Goal: Information Seeking & Learning: Learn about a topic

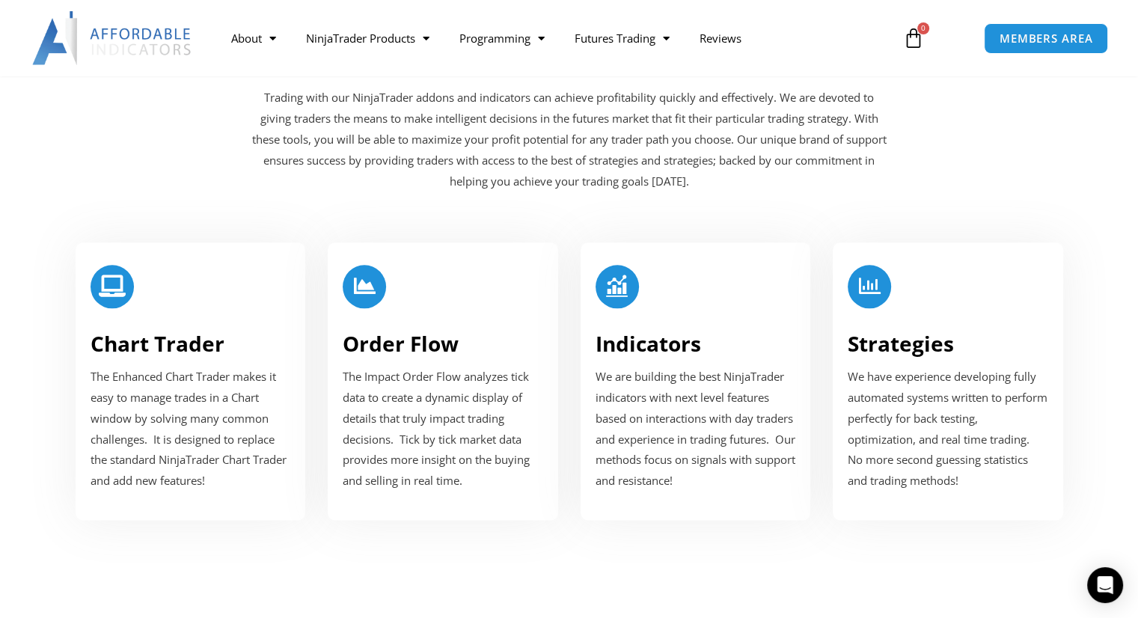
scroll to position [1796, 0]
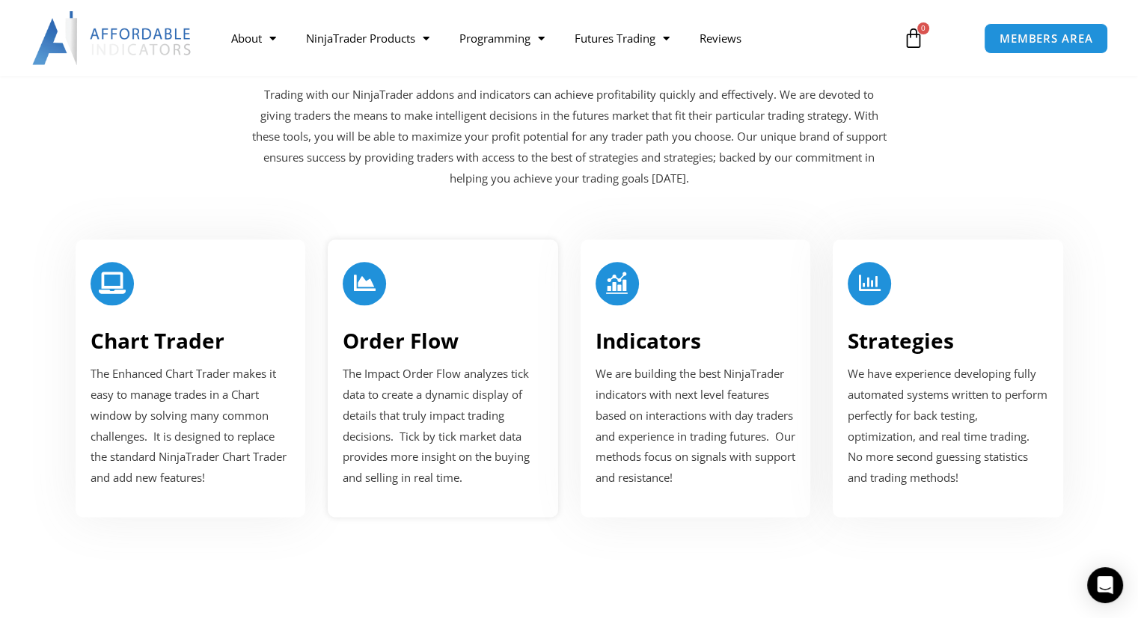
click at [465, 388] on span "The Impact Order Flow analyzes tick data to create a dynamic display of details…" at bounding box center [436, 425] width 187 height 119
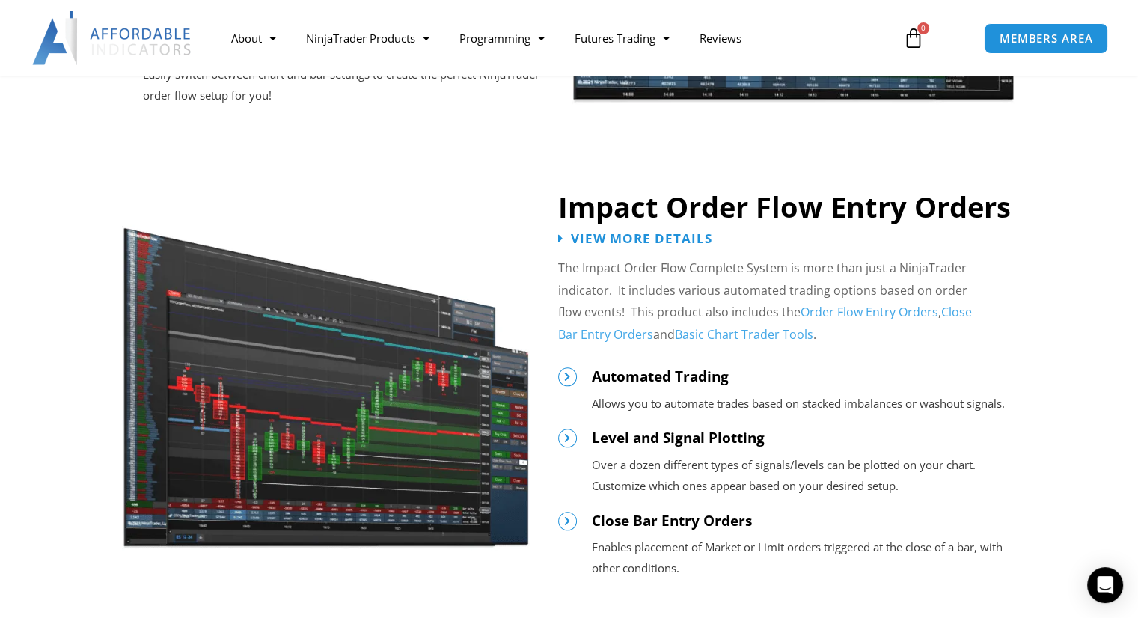
scroll to position [1497, 0]
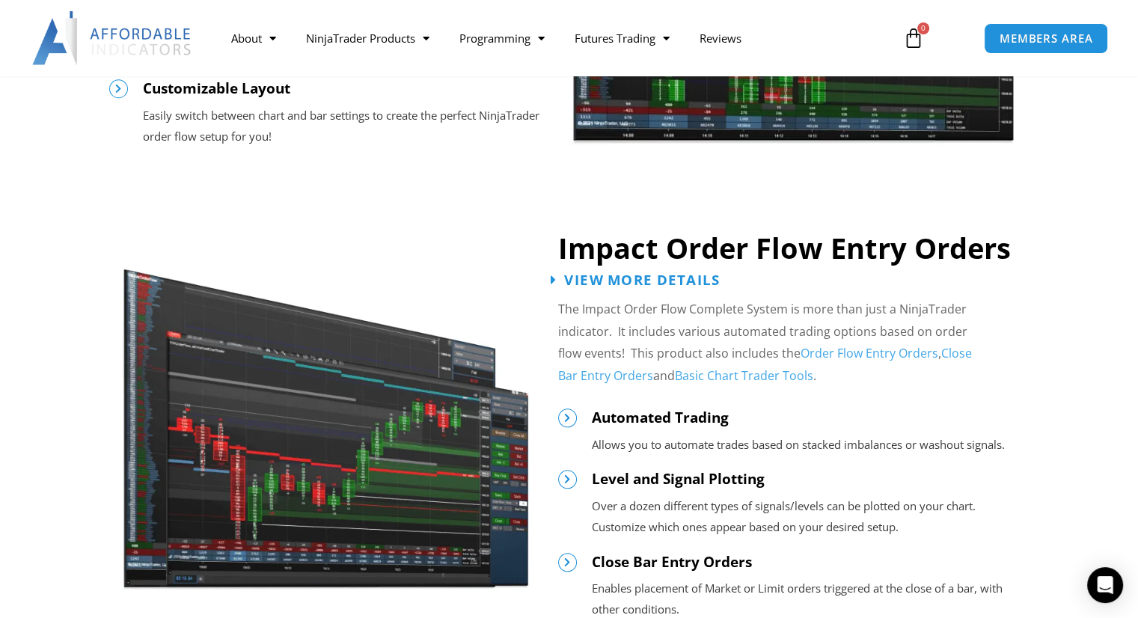
click at [649, 281] on span "View More Details" at bounding box center [642, 279] width 156 height 14
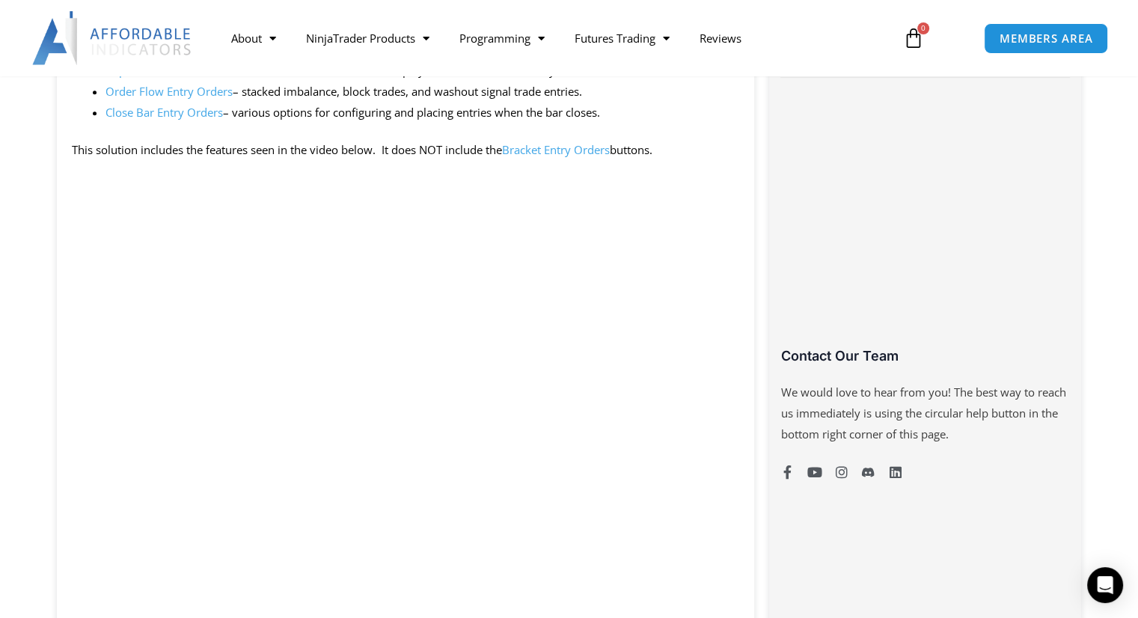
scroll to position [898, 0]
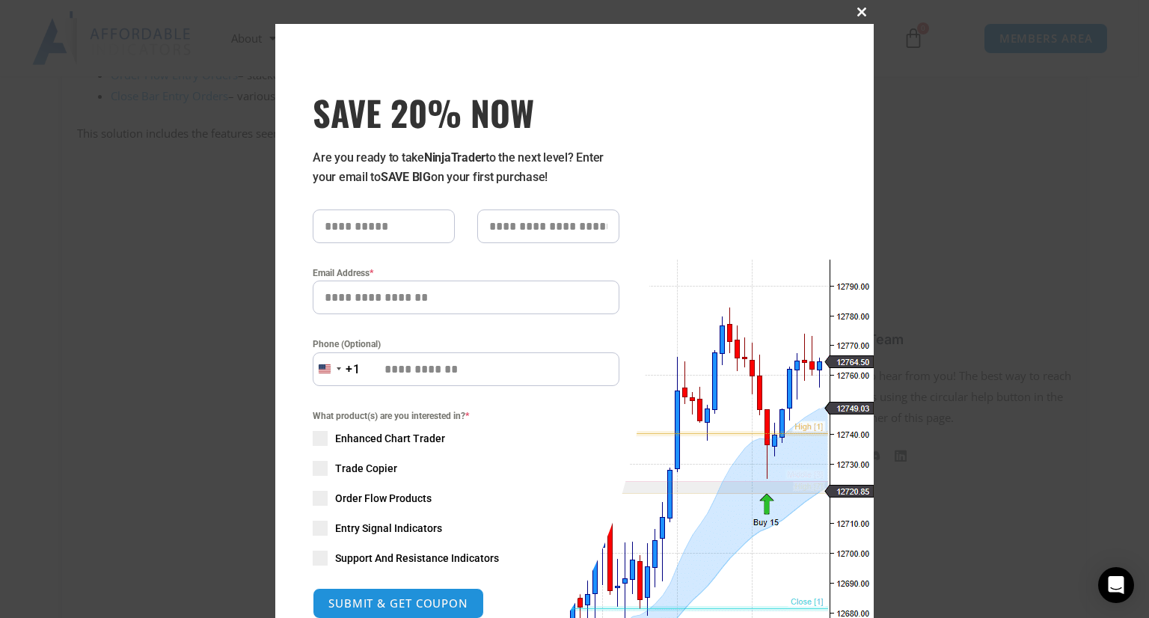
click at [852, 10] on span "SAVE 20% NOW popup" at bounding box center [862, 11] width 24 height 9
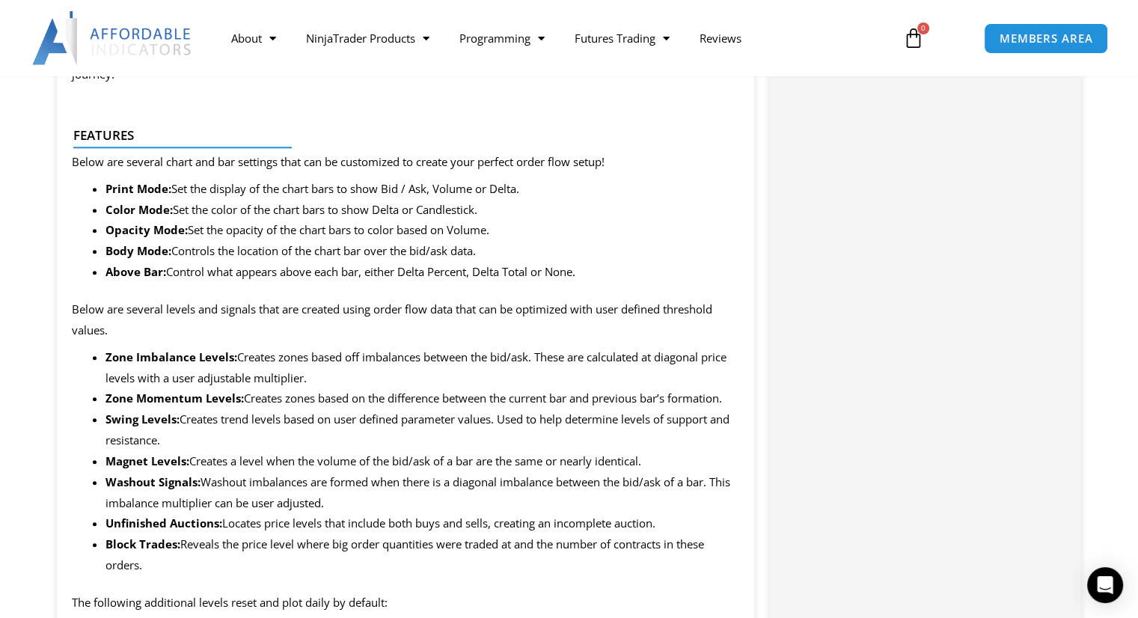
scroll to position [1572, 0]
